Goal: Register for event/course

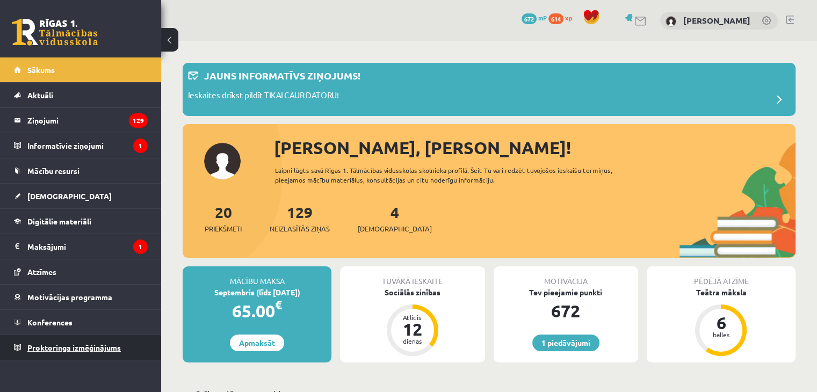
click at [94, 348] on span "Proktoringa izmēģinājums" at bounding box center [73, 348] width 93 height 10
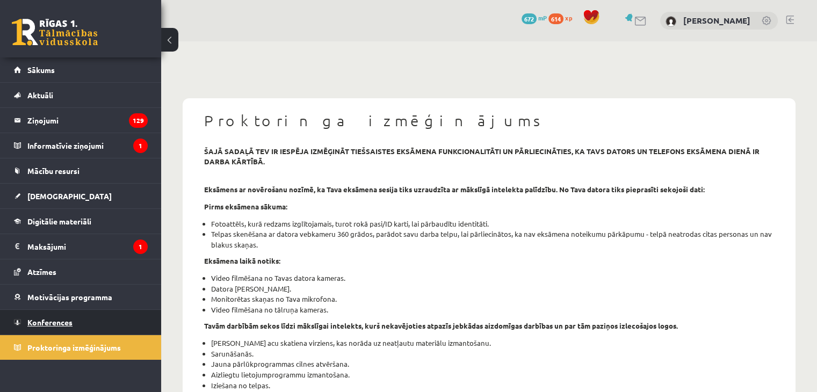
click at [88, 323] on link "Konferences" at bounding box center [81, 322] width 134 height 25
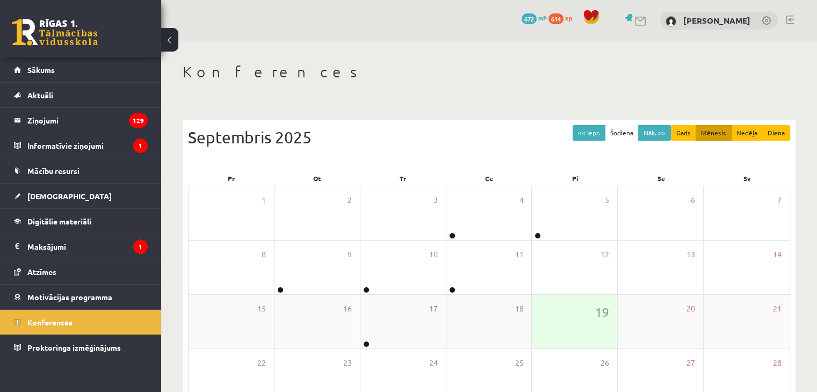
scroll to position [120, 0]
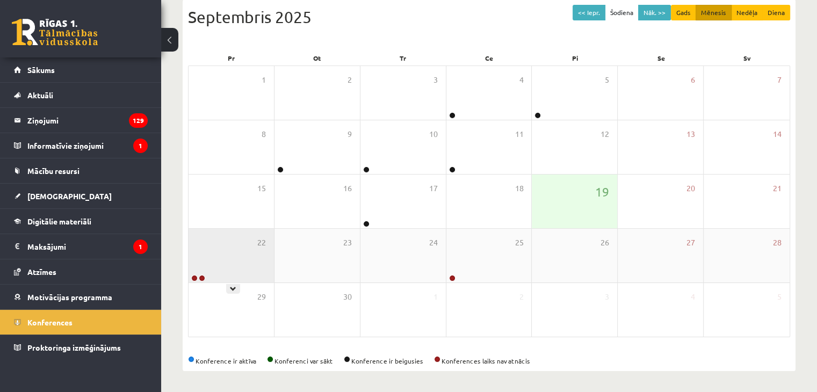
click at [258, 264] on div "22" at bounding box center [230, 256] width 85 height 54
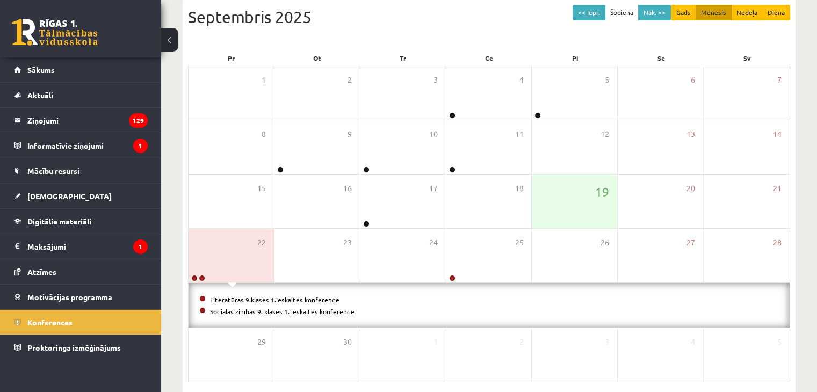
click at [238, 302] on li "Literatūras 9.klases 1.ieskaites konference" at bounding box center [488, 300] width 579 height 12
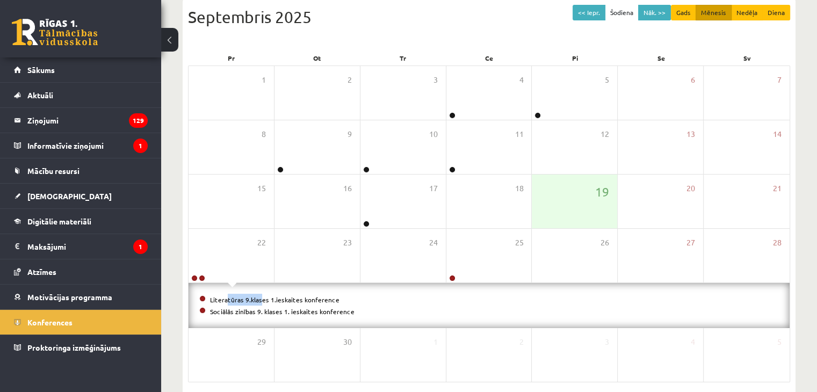
click at [238, 302] on li "Literatūras 9.klases 1.ieskaites konference" at bounding box center [488, 300] width 579 height 12
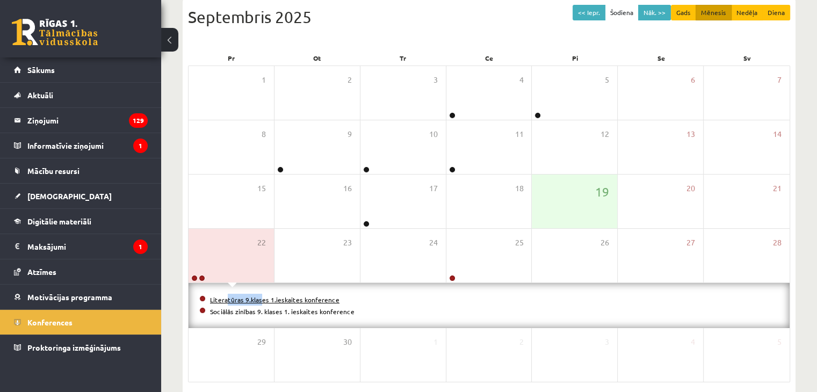
click at [262, 301] on link "Literatūras 9.klases 1.ieskaites konference" at bounding box center [274, 299] width 129 height 9
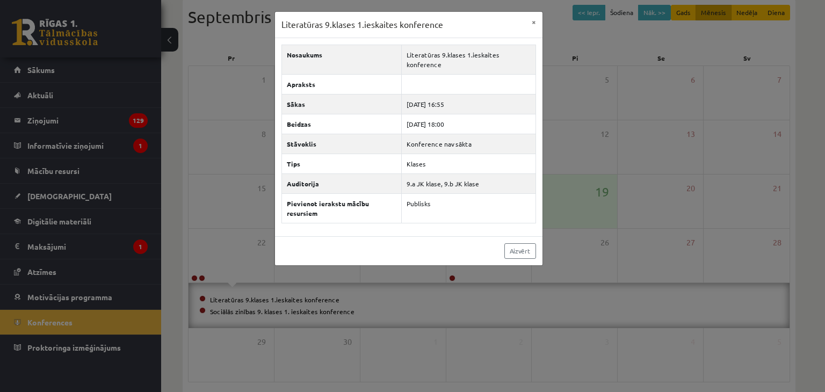
drag, startPoint x: 474, startPoint y: 307, endPoint x: 229, endPoint y: 290, distance: 245.4
click at [472, 307] on div "Literatūras 9.klases 1.ieskaites konference × Nosaukums Literatūras 9.klases 1.…" at bounding box center [412, 196] width 825 height 392
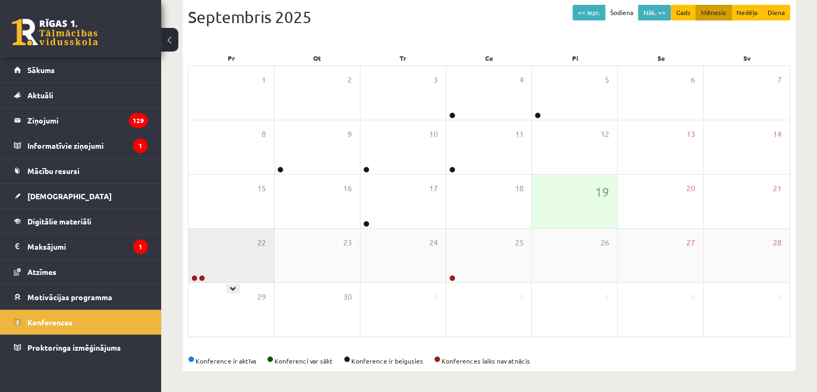
click at [254, 238] on div "22" at bounding box center [230, 256] width 85 height 54
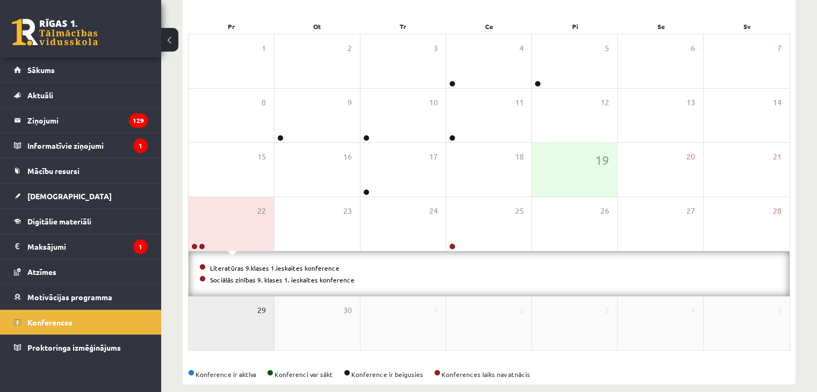
scroll to position [165, 0]
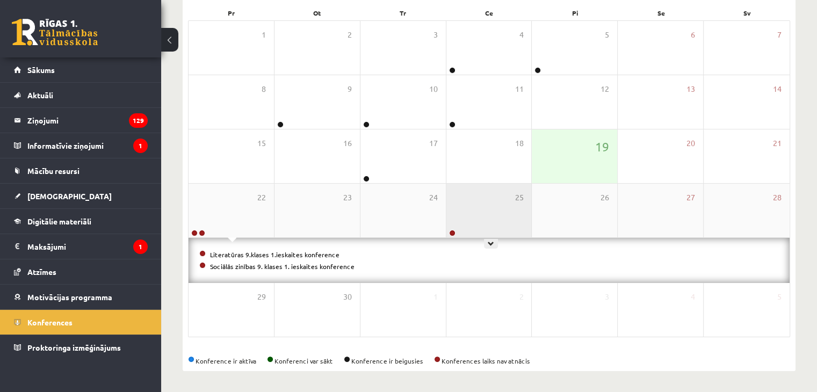
click at [475, 235] on div "25" at bounding box center [488, 211] width 85 height 54
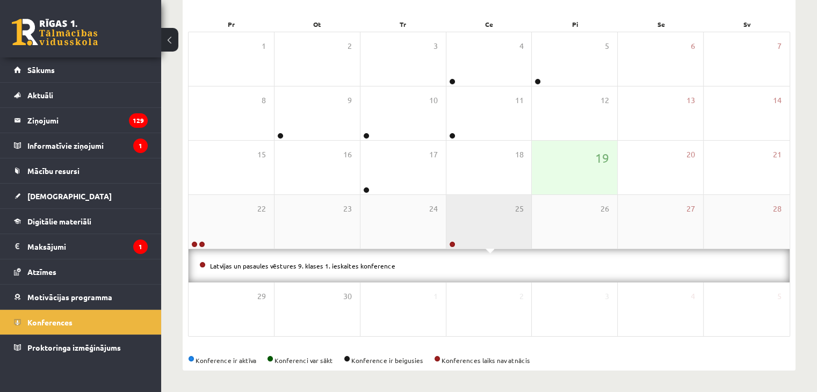
click at [475, 234] on div "25" at bounding box center [488, 222] width 85 height 54
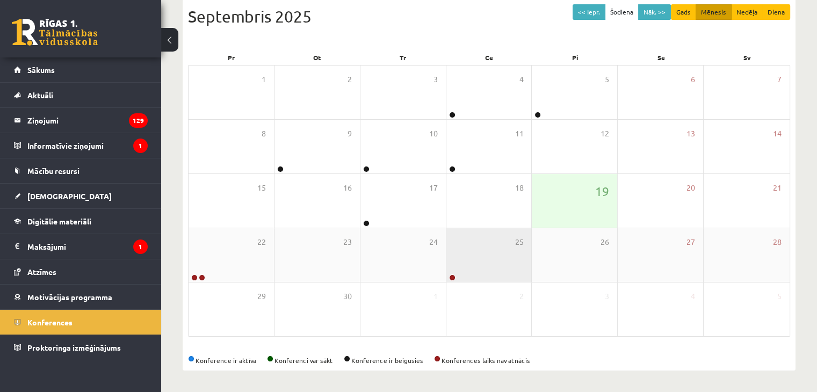
scroll to position [120, 0]
